Goal: Task Accomplishment & Management: Manage account settings

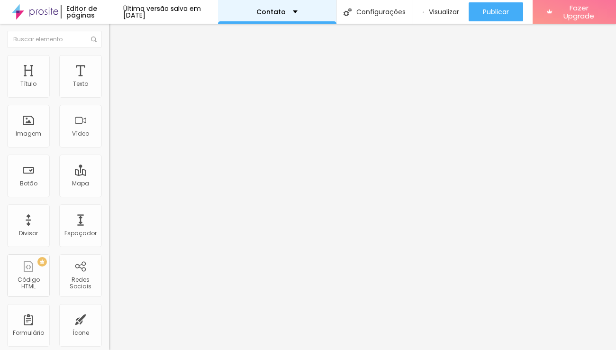
drag, startPoint x: 414, startPoint y: 177, endPoint x: 286, endPoint y: 15, distance: 206.3
click at [286, 15] on div "Contato" at bounding box center [277, 12] width 118 height 24
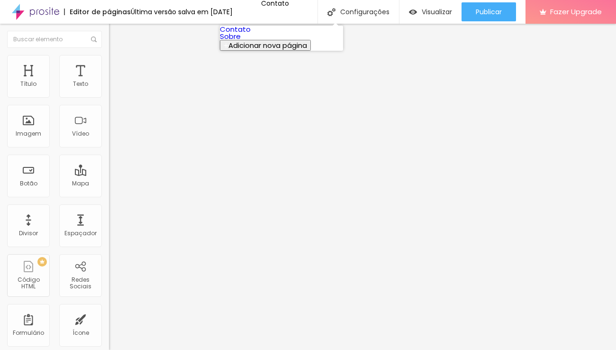
click at [241, 41] on link "Sobre" at bounding box center [230, 36] width 21 height 10
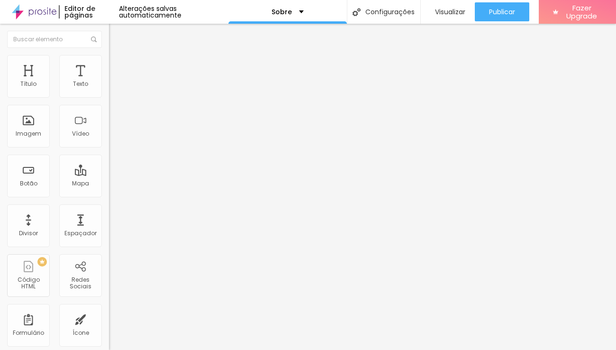
click at [109, 191] on div "Facebook" at bounding box center [163, 194] width 109 height 6
paste input "www.instagram.com/eltontozatto.fotografia/"
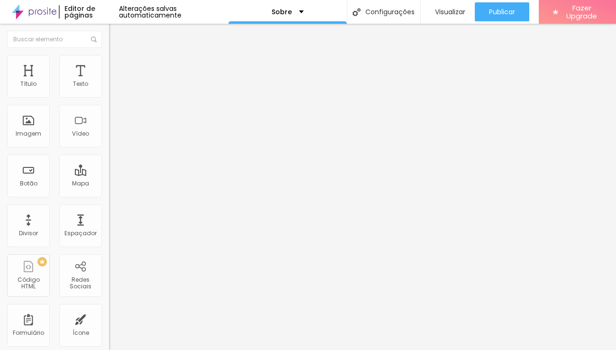
type input "https://www.instagram.com/eltontozatto.fotografia/"
click at [109, 290] on div "Editar Redes Sociais Conteúdo Estilo Avançado Facebook Rede social Facebook End…" at bounding box center [163, 187] width 109 height 326
click at [109, 191] on div "Facebook" at bounding box center [163, 194] width 109 height 6
drag, startPoint x: 54, startPoint y: 153, endPoint x: -6, endPoint y: 153, distance: 59.7
paste input "www.instagram.com/eltontozatto.fotografia/"
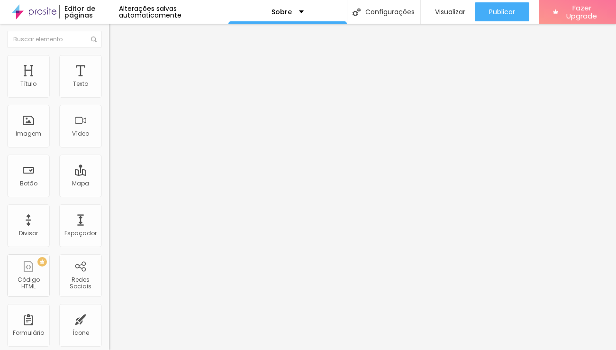
type input "https://www.instagram.com/eltontozatto.fotografia/"
click at [109, 197] on div "Rede social Facebook Endereço URL https://www.instagram.com/eltontozatto.fotogr…" at bounding box center [163, 275] width 109 height 157
click at [117, 65] on span "Estilo" at bounding box center [124, 61] width 15 height 8
type input "49"
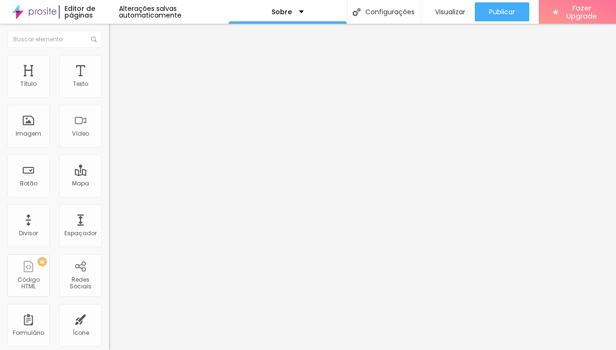
type input "48"
type input "47"
type input "45"
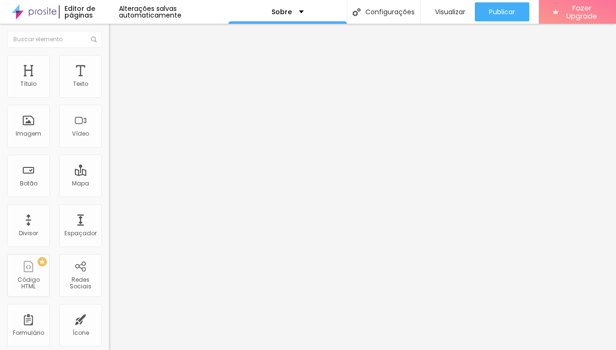
type input "45"
type input "44"
type input "41"
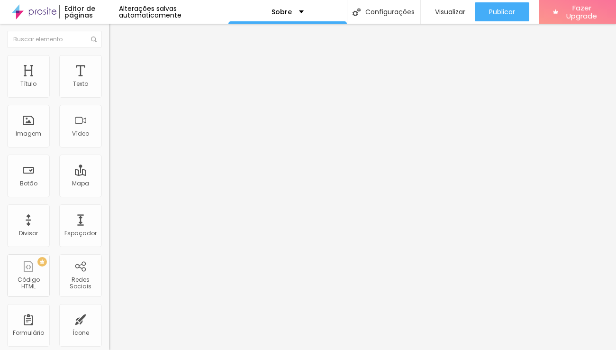
type input "39"
type input "37"
type input "36"
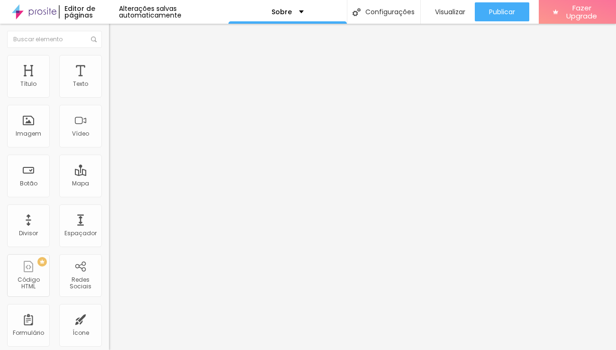
type input "36"
type input "35"
type input "33"
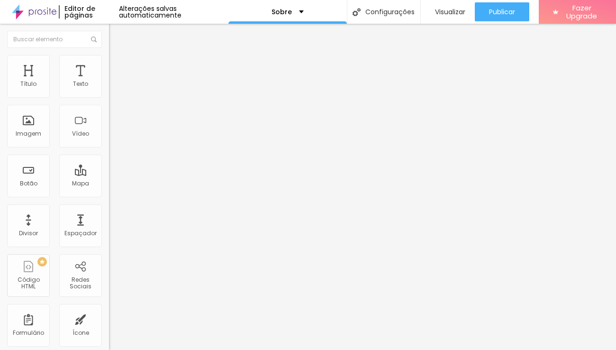
type input "32"
type input "31"
type input "30"
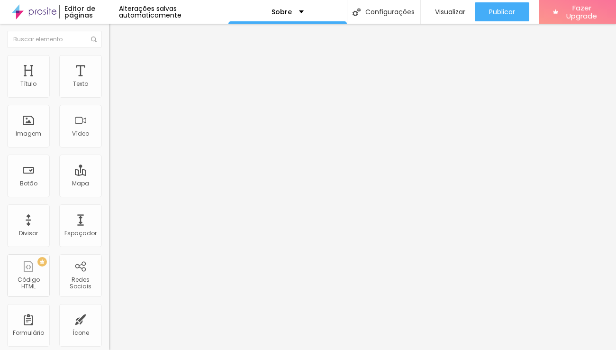
type input "30"
type input "29"
type input "28"
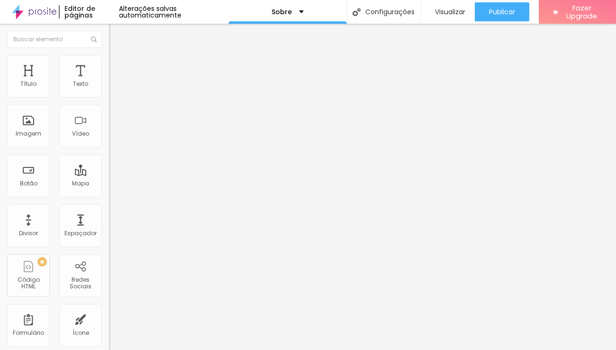
type input "29"
type input "30"
type input "31"
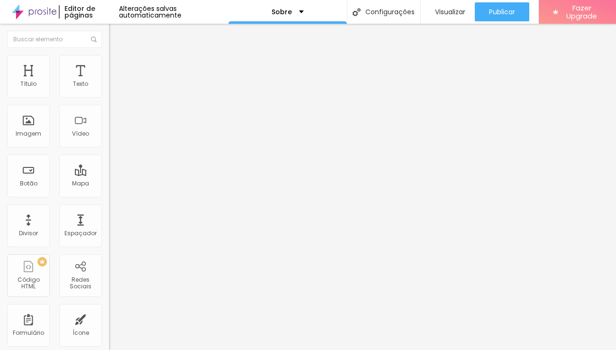
type input "31"
type input "32"
type input "33"
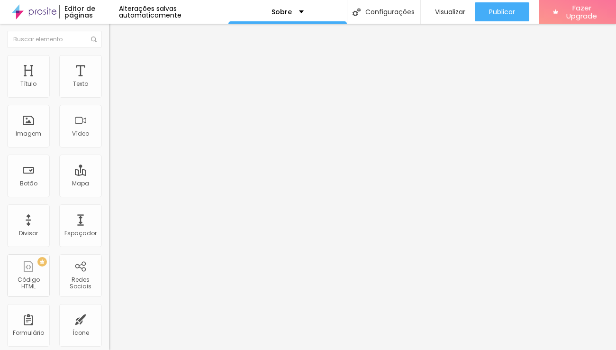
type input "34"
type input "35"
type input "36"
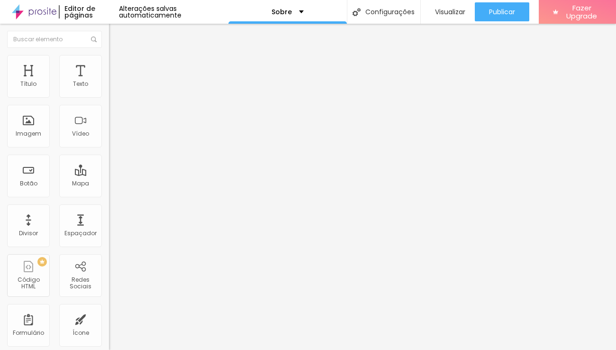
type input "36"
type input "37"
type input "38"
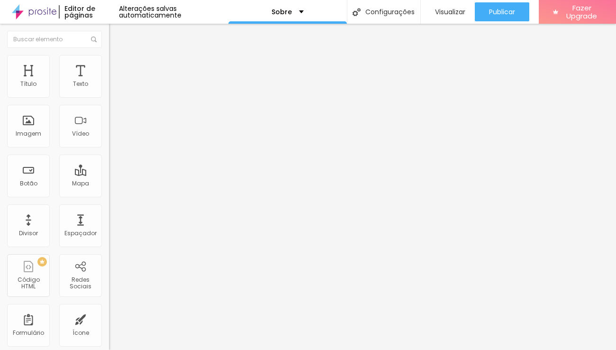
type input "39"
type input "40"
type input "41"
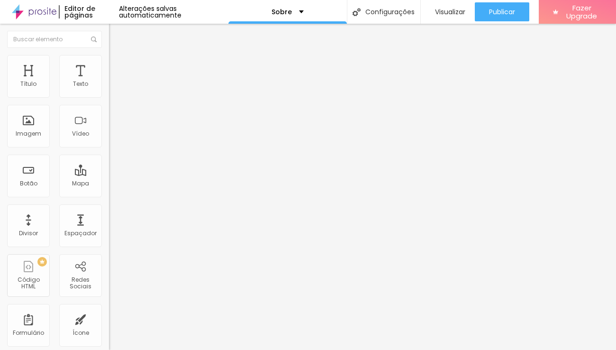
type input "41"
type input "42"
type input "43"
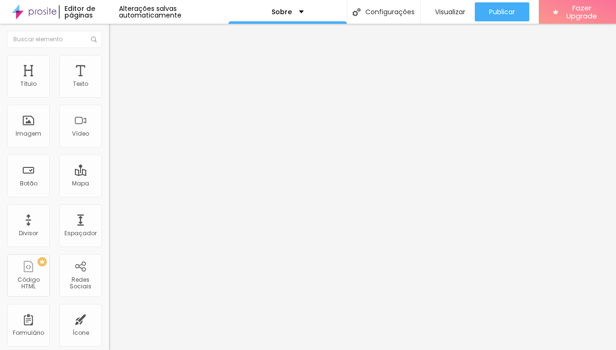
type input "44"
type input "45"
type input "46"
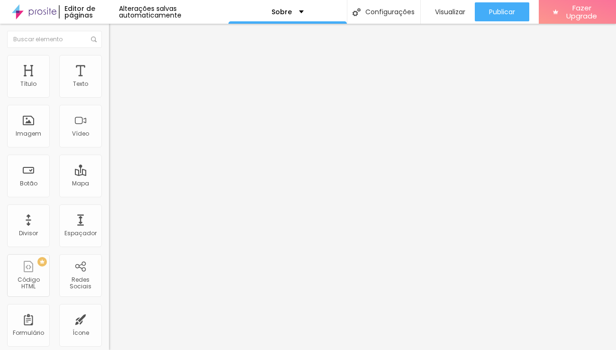
type input "46"
type input "47"
type input "48"
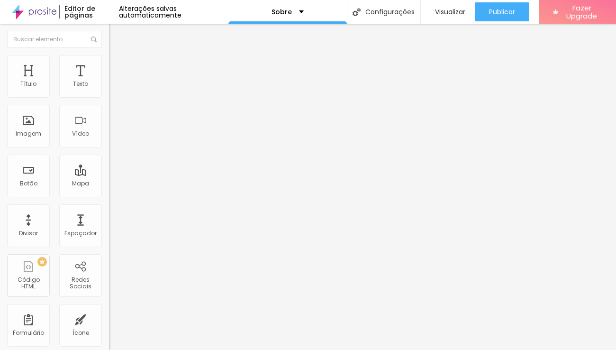
type input "49"
type input "50"
drag, startPoint x: 98, startPoint y: 163, endPoint x: 109, endPoint y: 168, distance: 12.8
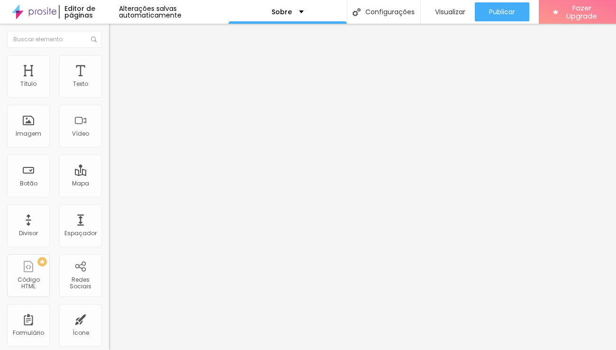
click at [109, 168] on div "Título Texto Imagem Vídeo Botão Mapa Divisor Espaçador PREMIUM Código HTML Rede…" at bounding box center [308, 187] width 616 height 326
click at [117, 67] on span "Avançado" at bounding box center [132, 71] width 31 height 8
click at [117, 56] on span "Conteúdo" at bounding box center [131, 52] width 29 height 8
click at [30, 132] on div "Imagem" at bounding box center [29, 133] width 26 height 7
click at [109, 81] on span "Trocar imagem" at bounding box center [135, 77] width 52 height 8
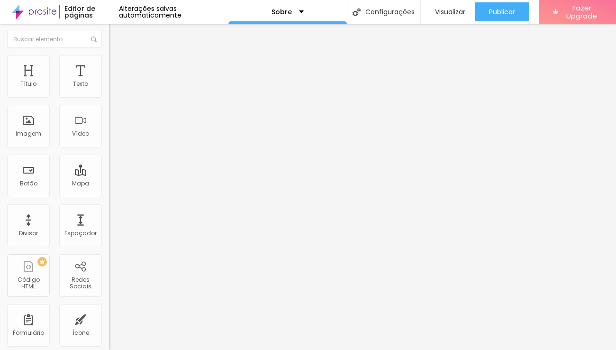
click at [109, 173] on div "Proporção Original Cinema 16:9 Padrão 4:3 Quadrado 1:1 Original" at bounding box center [163, 154] width 109 height 37
click at [109, 148] on span "Original" at bounding box center [120, 144] width 23 height 8
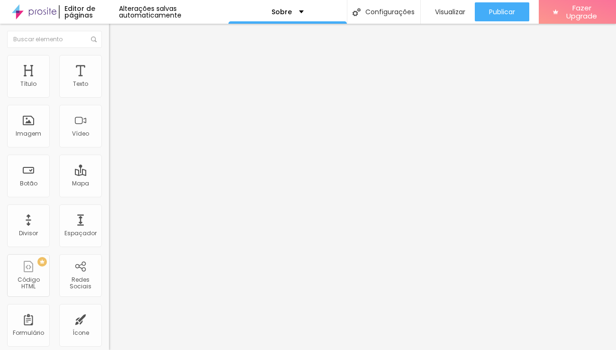
click at [109, 165] on span "Quadrado" at bounding box center [124, 161] width 31 height 8
click at [109, 148] on span "1:1 Quadrado" at bounding box center [127, 144] width 37 height 8
click at [109, 160] on span "Padrão" at bounding box center [119, 156] width 21 height 8
click at [116, 35] on img "button" at bounding box center [120, 35] width 8 height 8
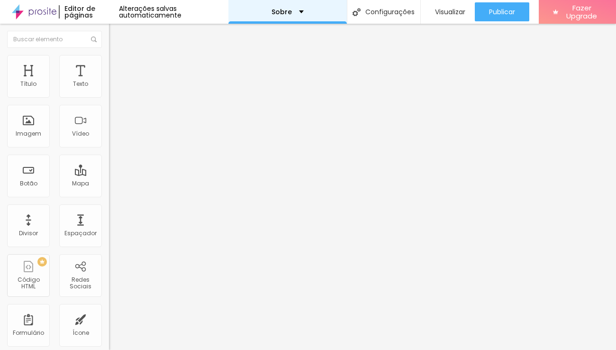
click at [296, 15] on div "Sobre" at bounding box center [287, 12] width 32 height 7
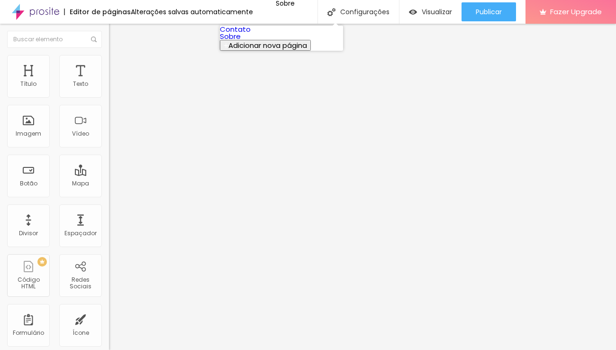
click at [153, 12] on div "Alterações salvas automaticamente" at bounding box center [192, 12] width 122 height 7
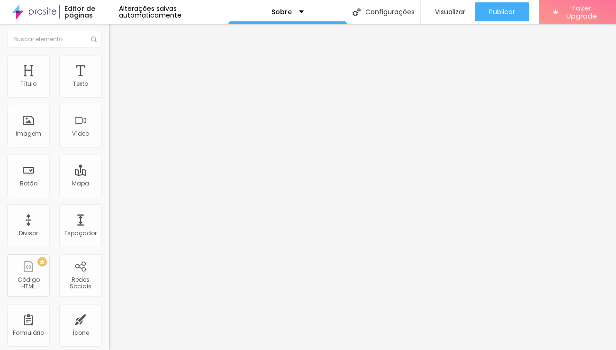
click at [116, 33] on div "Editar Seção" at bounding box center [144, 35] width 56 height 8
click at [109, 86] on span "Encaixotado" at bounding box center [127, 82] width 37 height 8
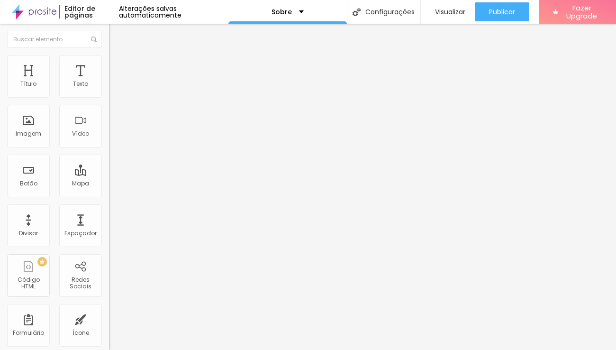
click at [109, 101] on span "Completo" at bounding box center [123, 97] width 29 height 8
click at [109, 92] on span "Encaixotado" at bounding box center [127, 88] width 37 height 8
click at [109, 58] on img at bounding box center [113, 59] width 9 height 9
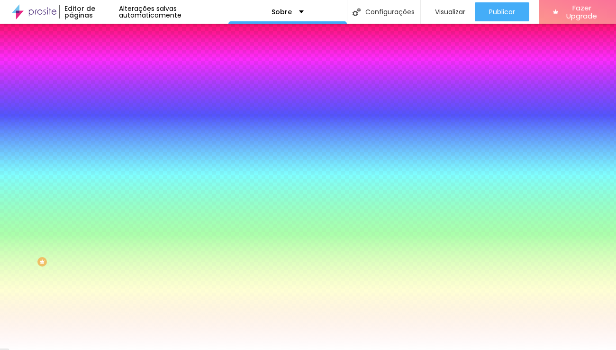
click at [109, 64] on img at bounding box center [113, 68] width 9 height 9
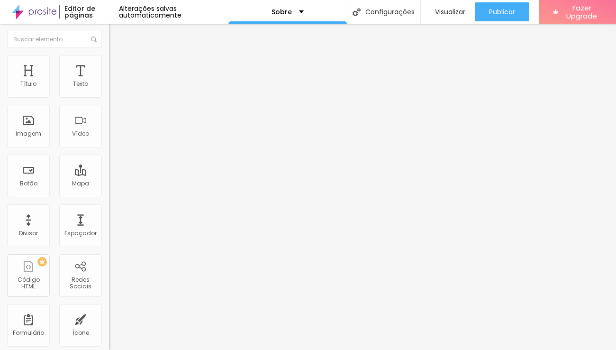
type input "193"
type input "180"
type input "174"
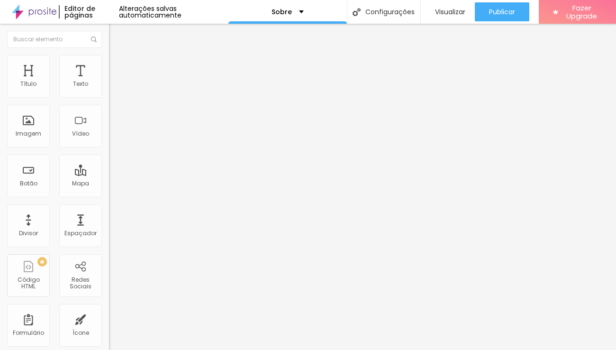
type input "174"
type input "168"
type input "162"
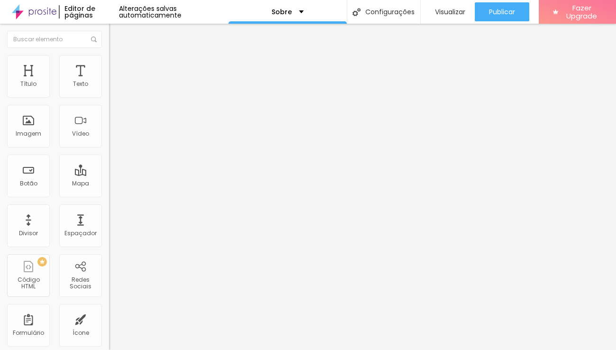
type input "155"
type input "149"
type input "137"
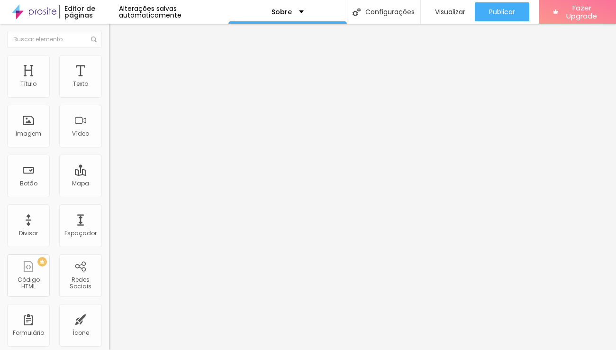
type input "137"
type input "130"
type input "124"
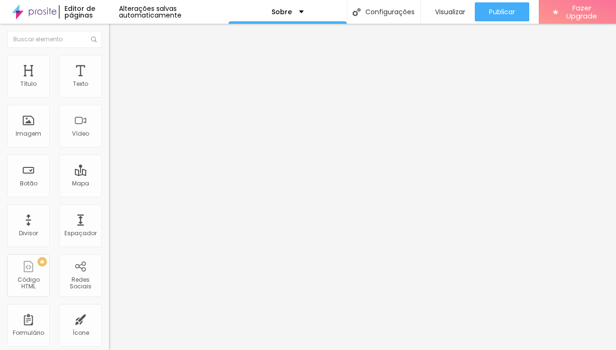
type input "118"
type input "112"
type input "106"
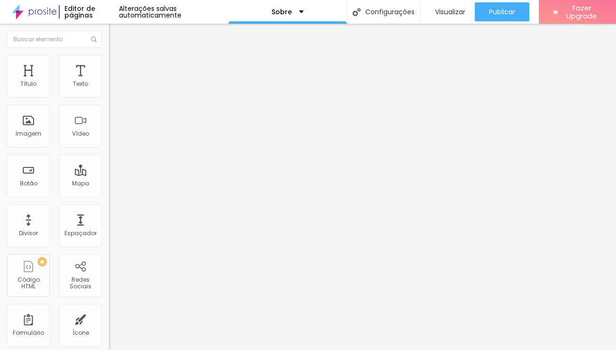
type input "106"
type input "99"
type input "87"
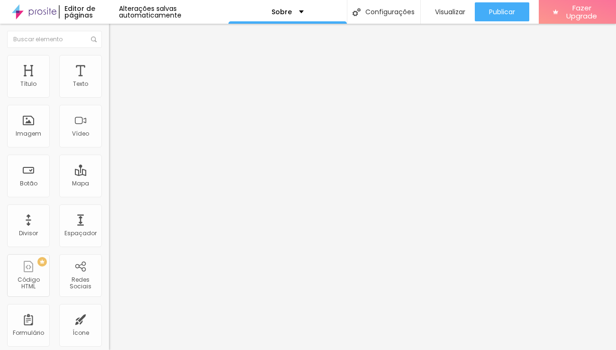
type input "81"
type input "68"
type input "62"
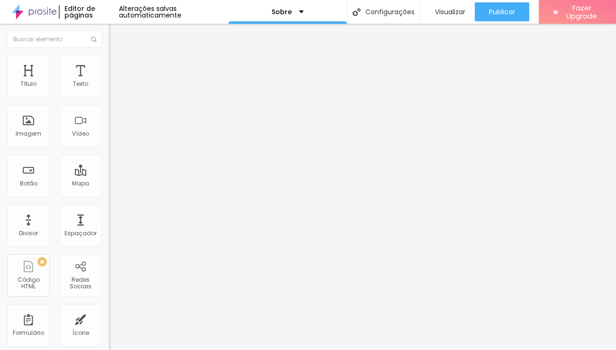
type input "62"
type input "50"
type input "43"
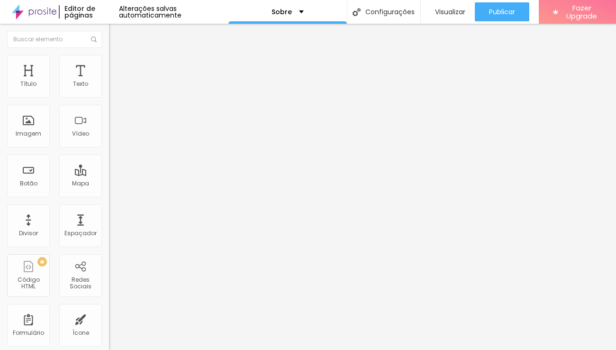
type input "37"
type input "31"
type input "25"
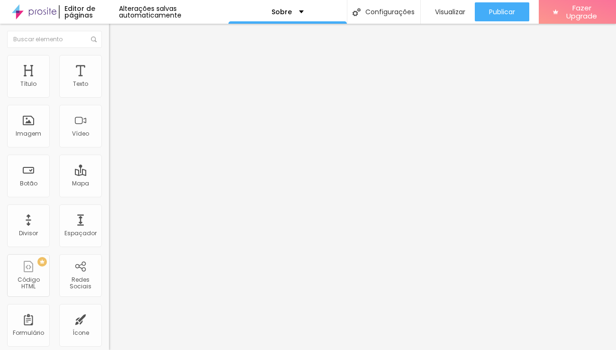
type input "25"
type input "19"
type input "12"
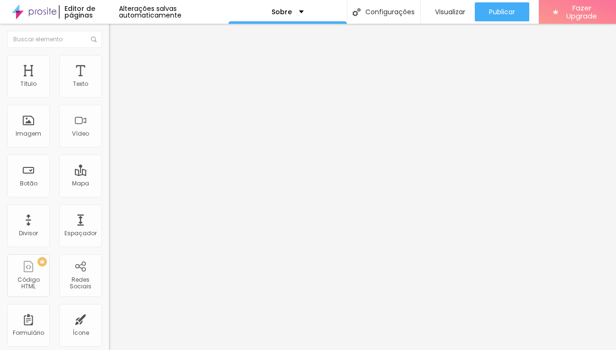
type input "19"
type input "25"
type input "31"
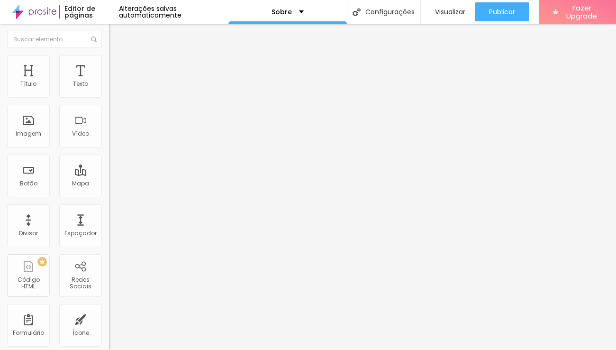
type input "31"
type input "37"
type input "43"
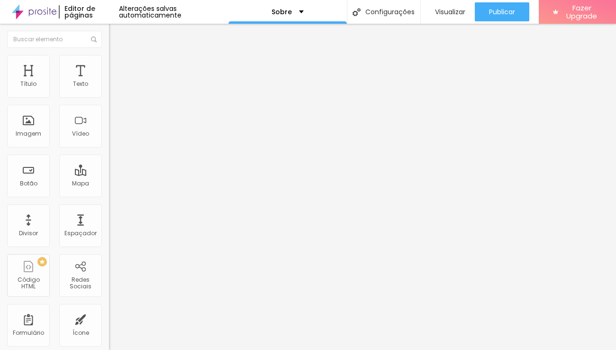
type input "37"
type input "43"
drag, startPoint x: 36, startPoint y: 116, endPoint x: 24, endPoint y: 116, distance: 11.4
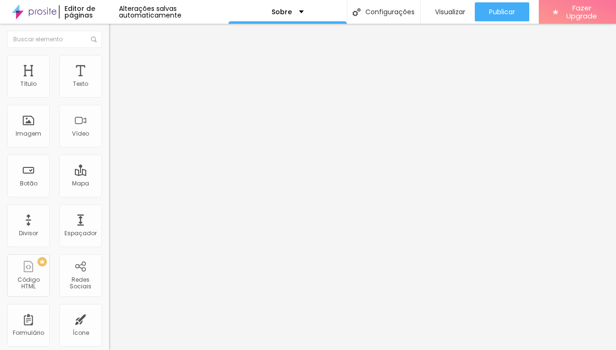
click at [109, 318] on input "range" at bounding box center [139, 322] width 61 height 8
click at [109, 326] on input "43" at bounding box center [129, 331] width 41 height 10
type input "4"
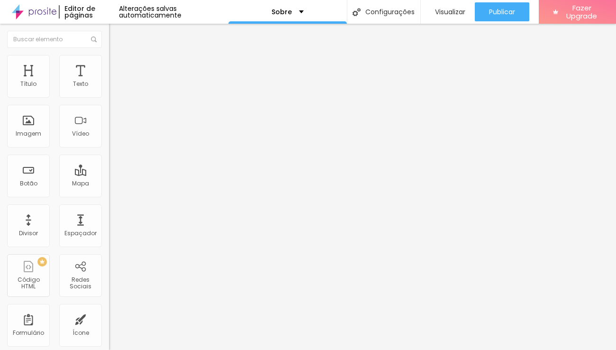
type input "40"
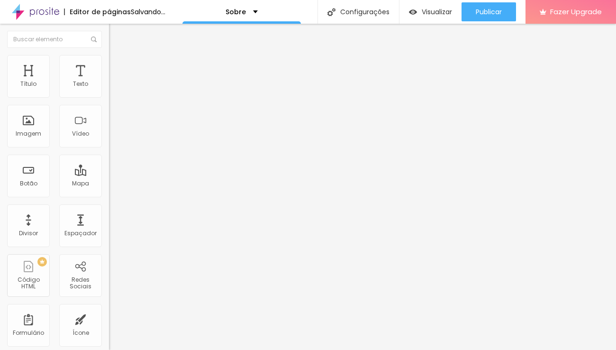
type input "40"
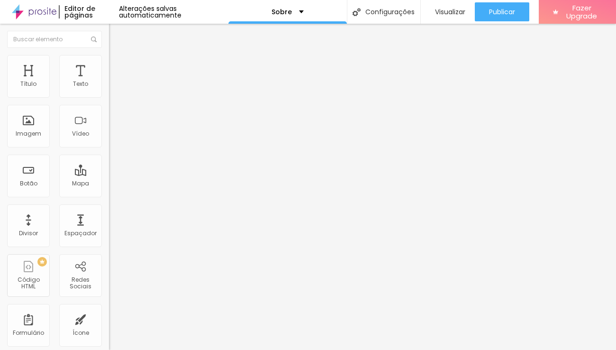
click at [34, 13] on img at bounding box center [34, 12] width 45 height 24
